Goal: Information Seeking & Learning: Find specific page/section

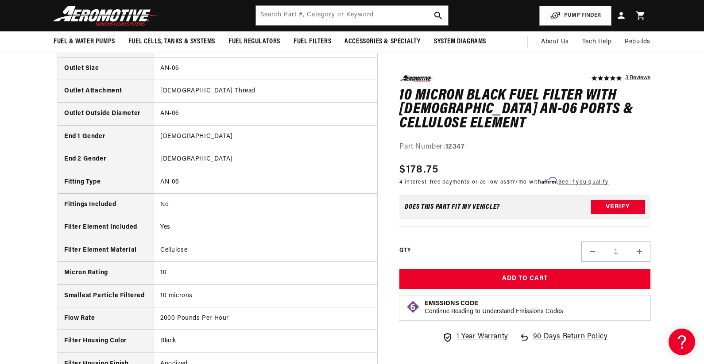
scroll to position [929, 0]
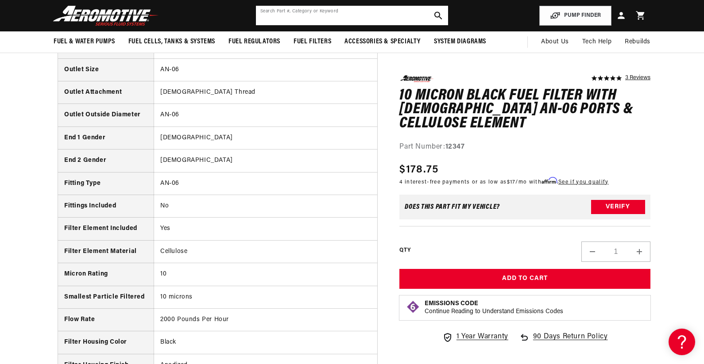
click at [352, 16] on input "text" at bounding box center [352, 15] width 192 height 19
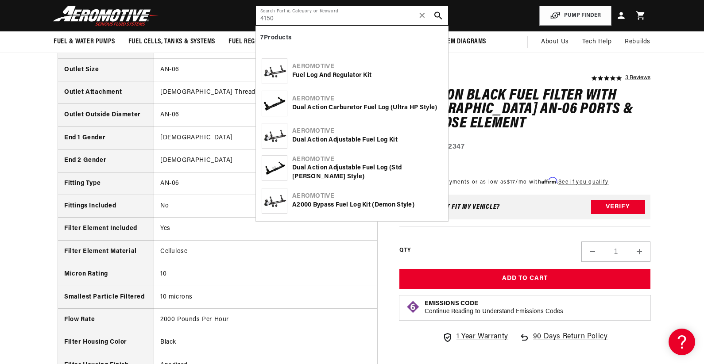
type input "4150"
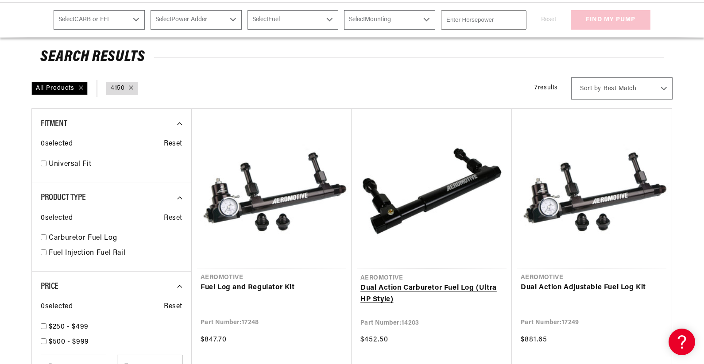
click at [432, 283] on link "Dual Action Carburetor Fuel Log (Ultra HP Style)" at bounding box center [431, 294] width 142 height 23
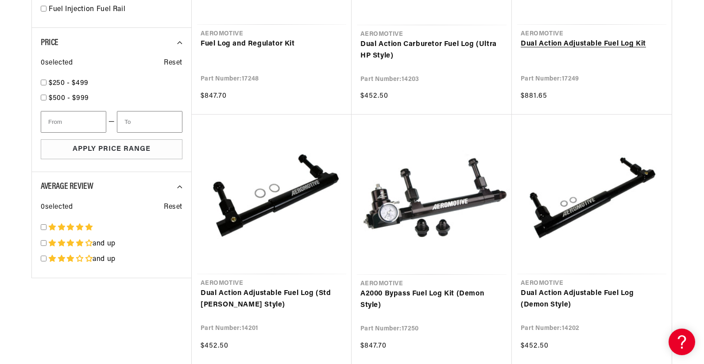
scroll to position [354, 0]
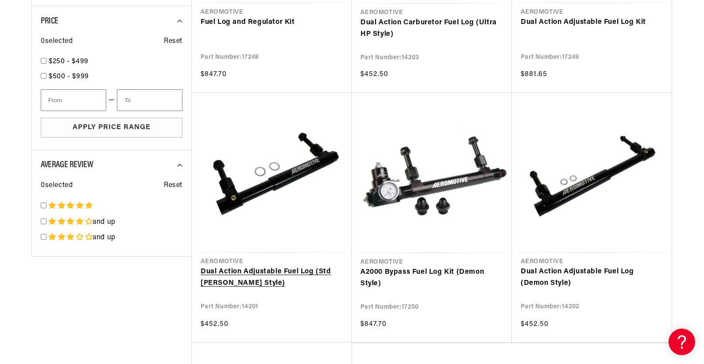
click at [298, 266] on link "Dual Action Adjustable Fuel Log (Std [PERSON_NAME] Style)" at bounding box center [271, 277] width 142 height 23
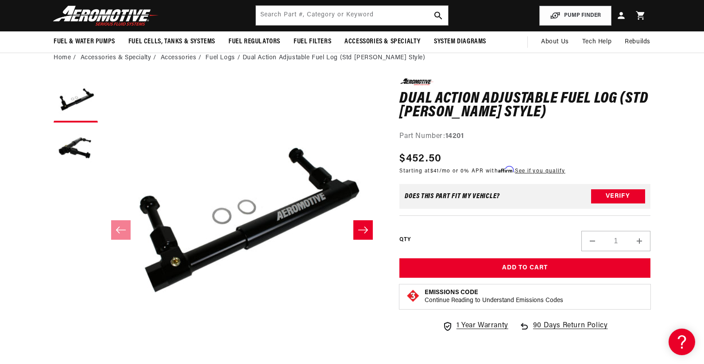
scroll to position [44, 0]
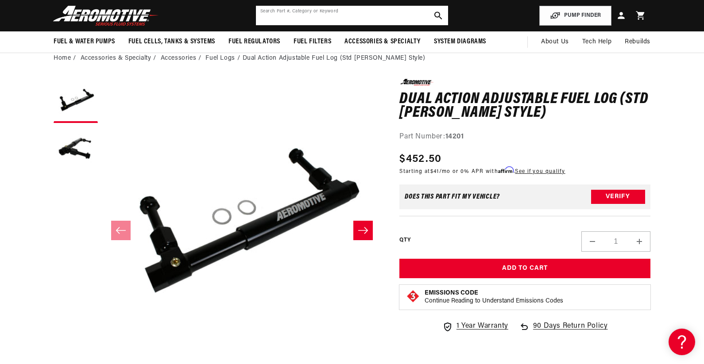
click at [306, 22] on input "text" at bounding box center [352, 15] width 192 height 19
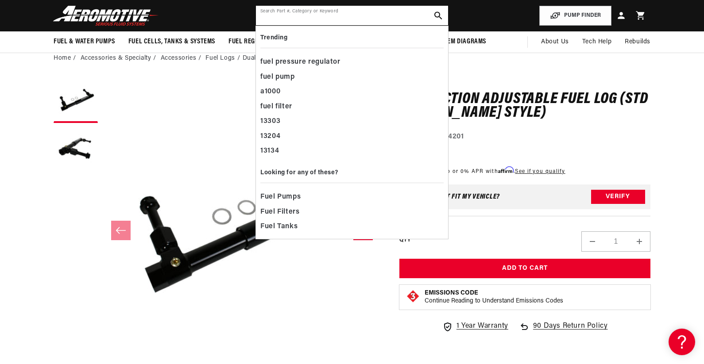
click at [350, 22] on input "text" at bounding box center [352, 15] width 192 height 19
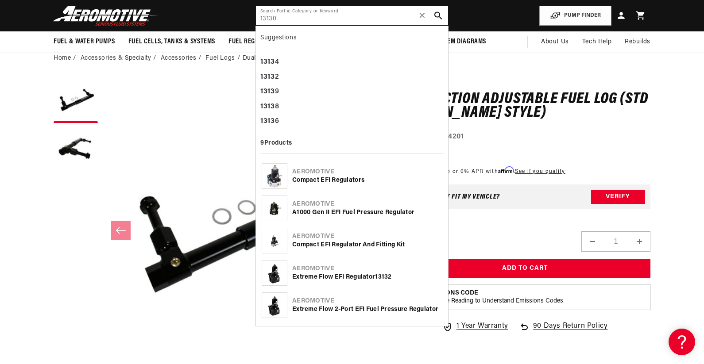
type input "13130"
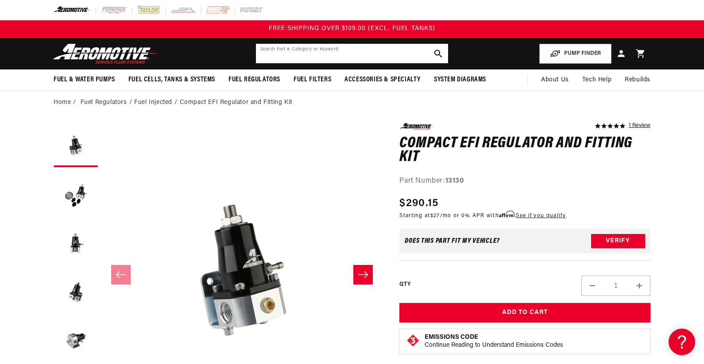
click at [313, 59] on input "text" at bounding box center [352, 53] width 192 height 19
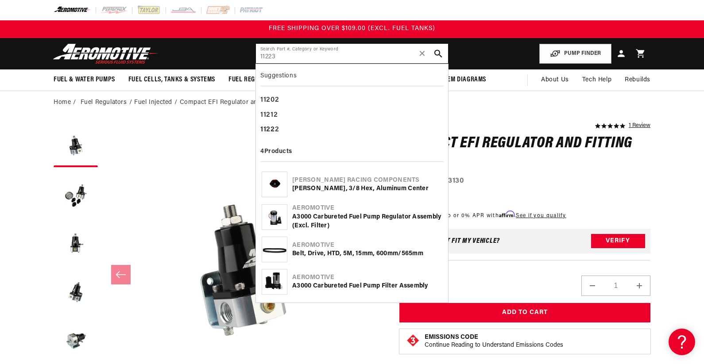
type input "11223"
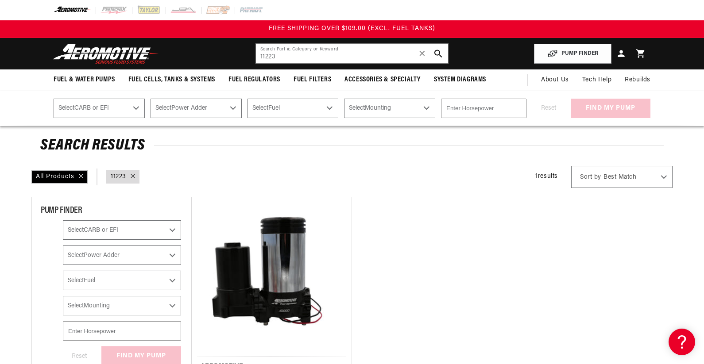
click at [118, 45] on img at bounding box center [105, 53] width 111 height 21
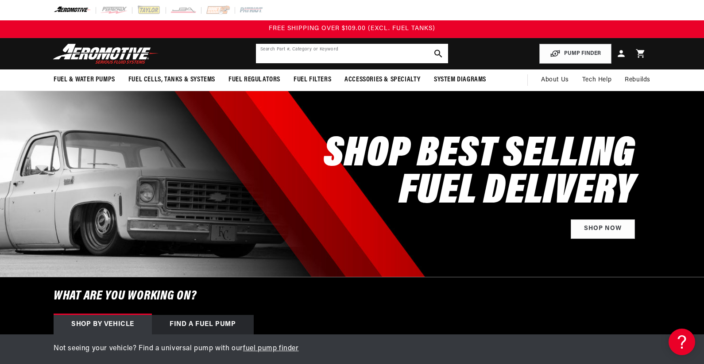
click at [328, 53] on input "text" at bounding box center [352, 53] width 192 height 19
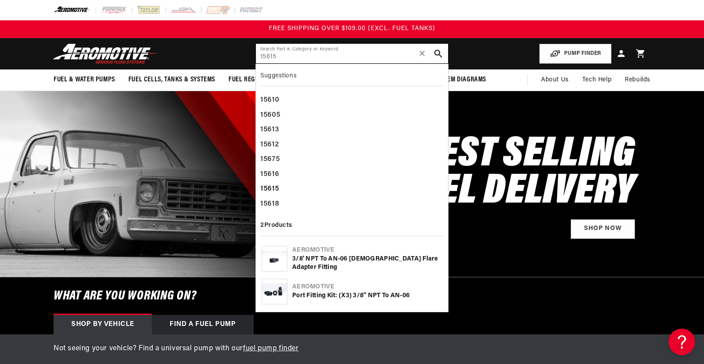
type input "15615"
click at [115, 61] on img at bounding box center [105, 53] width 111 height 21
